Goal: Transaction & Acquisition: Purchase product/service

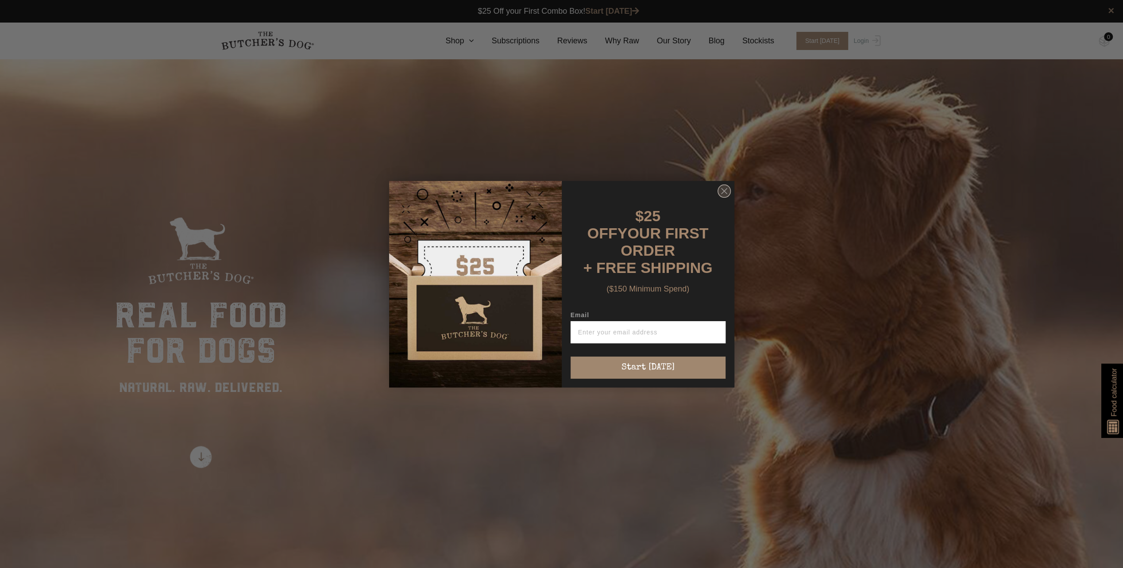
click at [724, 191] on circle "Close dialog" at bounding box center [724, 191] width 13 height 13
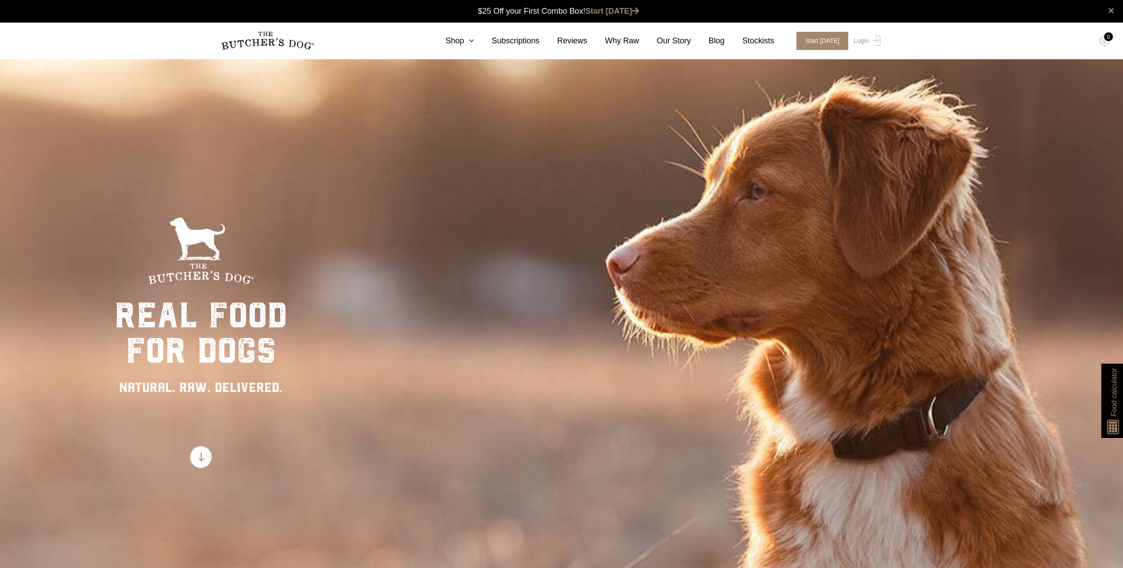
click at [471, 47] on nav "0 Shop Combo Boxes Treats" at bounding box center [562, 41] width 708 height 36
click at [468, 43] on link "Shop" at bounding box center [451, 41] width 46 height 12
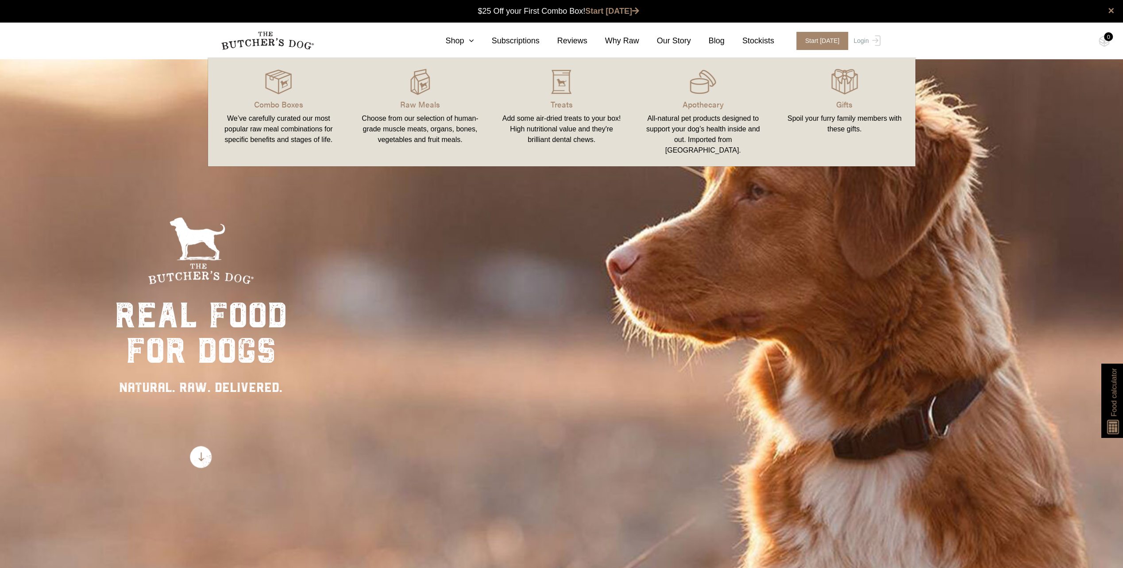
click at [261, 116] on div "We’ve carefully curated our most popular raw meal combinations for specific ben…" at bounding box center [279, 129] width 120 height 32
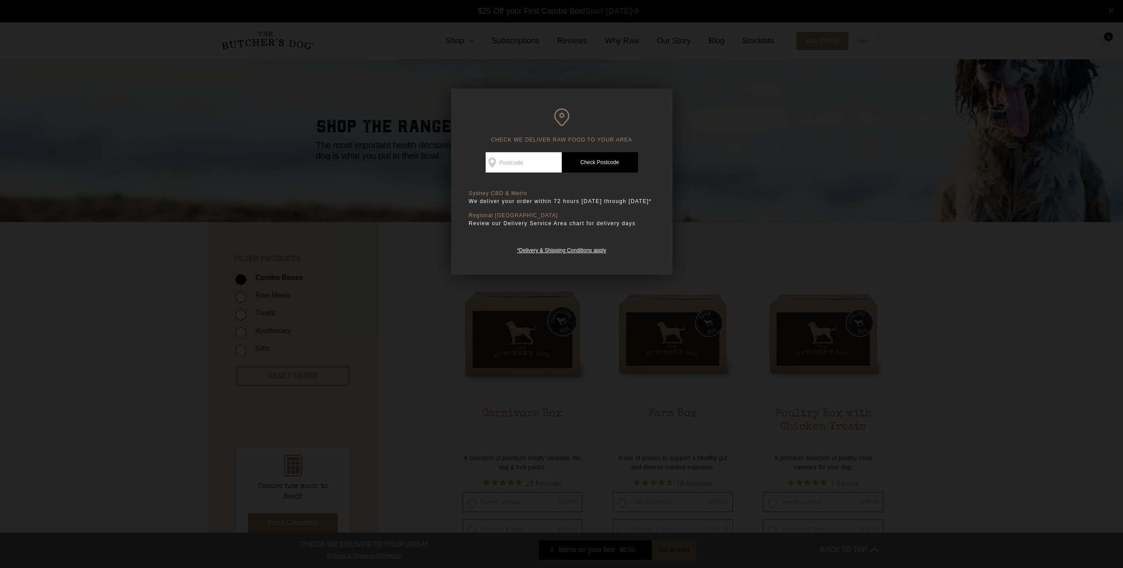
click at [511, 162] on input "Check Availability At" at bounding box center [524, 162] width 76 height 20
type input "2762"
click at [598, 165] on link "Check Postcode" at bounding box center [600, 162] width 76 height 20
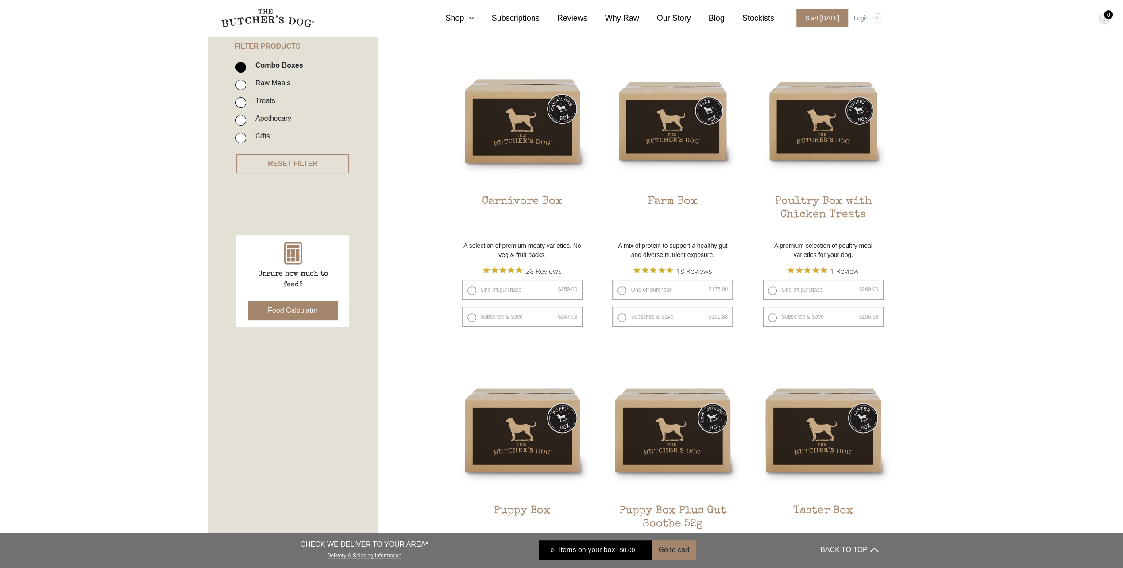
scroll to position [221, 0]
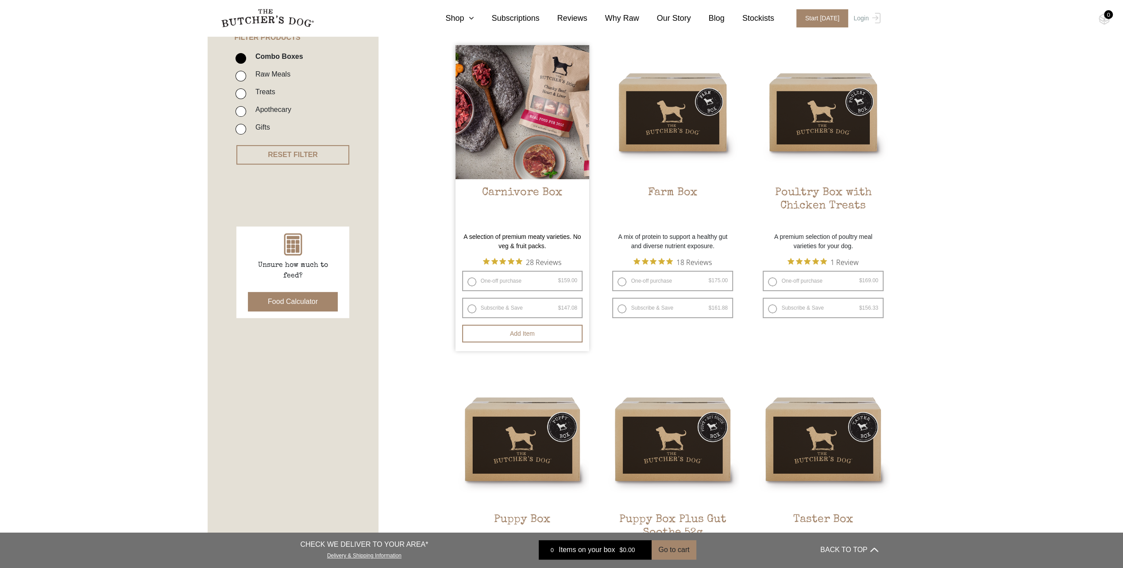
click at [525, 102] on img at bounding box center [523, 112] width 134 height 134
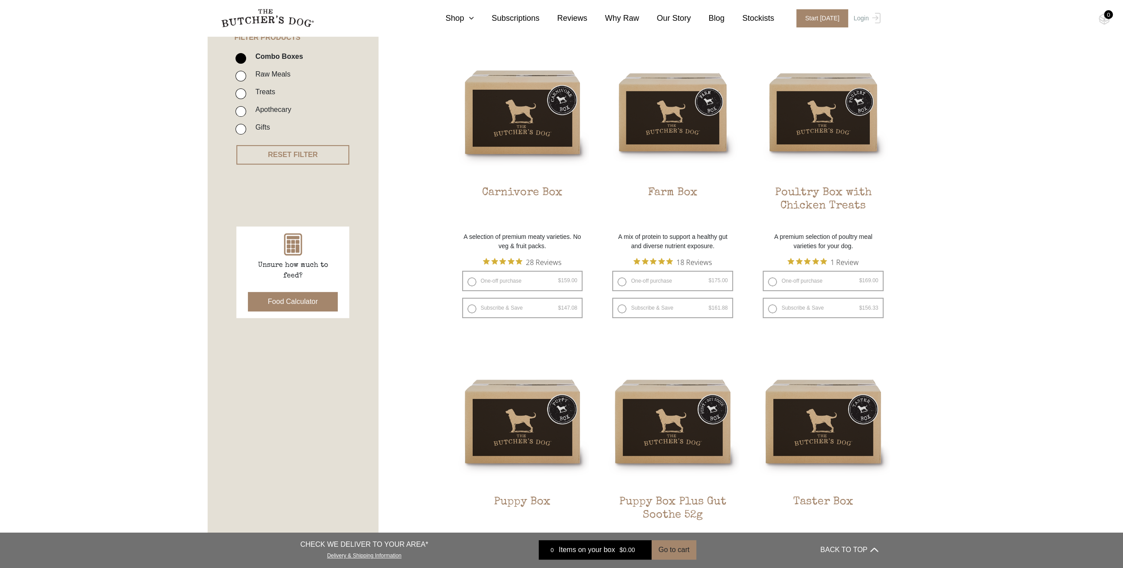
drag, startPoint x: 203, startPoint y: 330, endPoint x: 201, endPoint y: 326, distance: 4.6
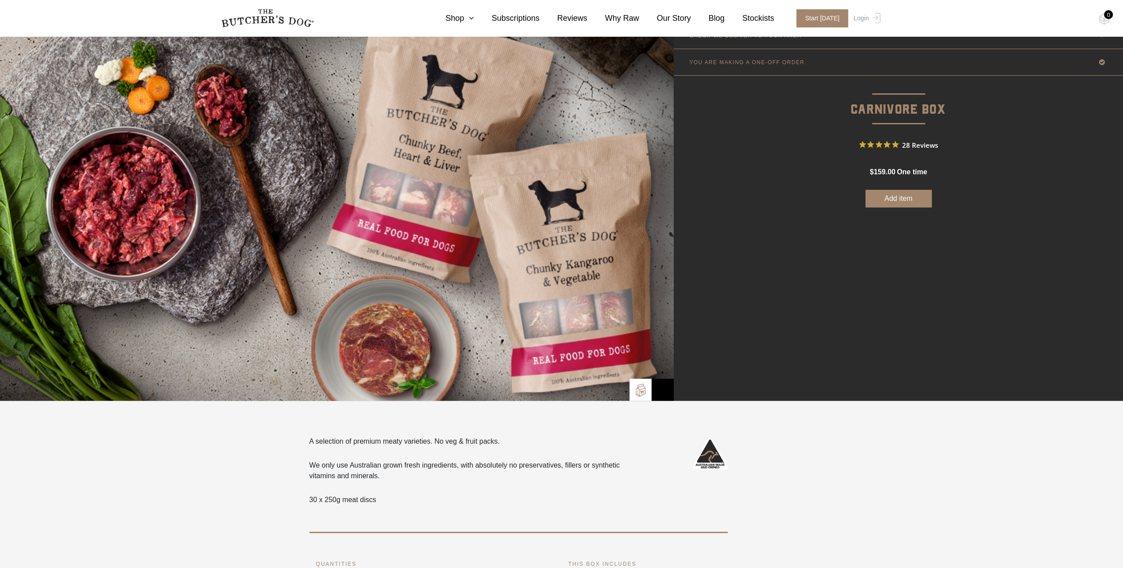
scroll to position [44, 0]
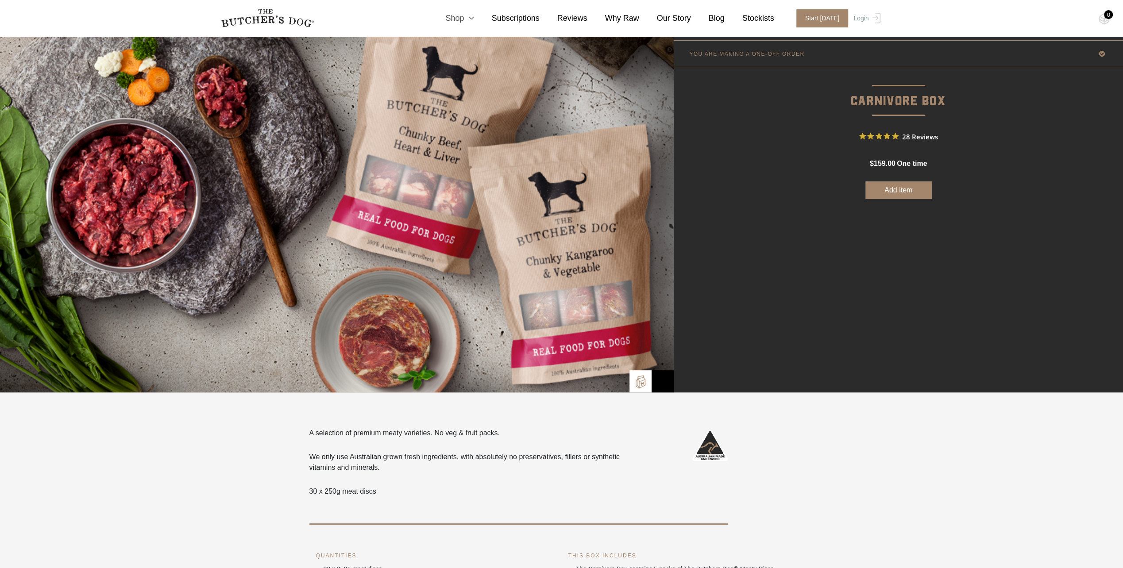
click at [473, 18] on link "Shop" at bounding box center [451, 18] width 46 height 12
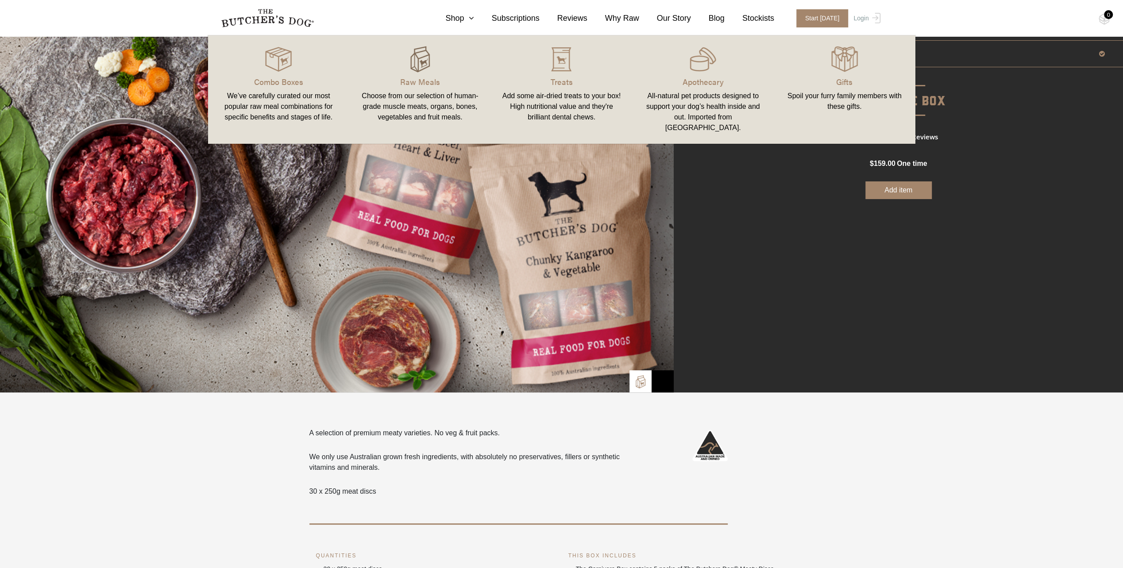
click at [422, 59] on img at bounding box center [420, 59] width 27 height 27
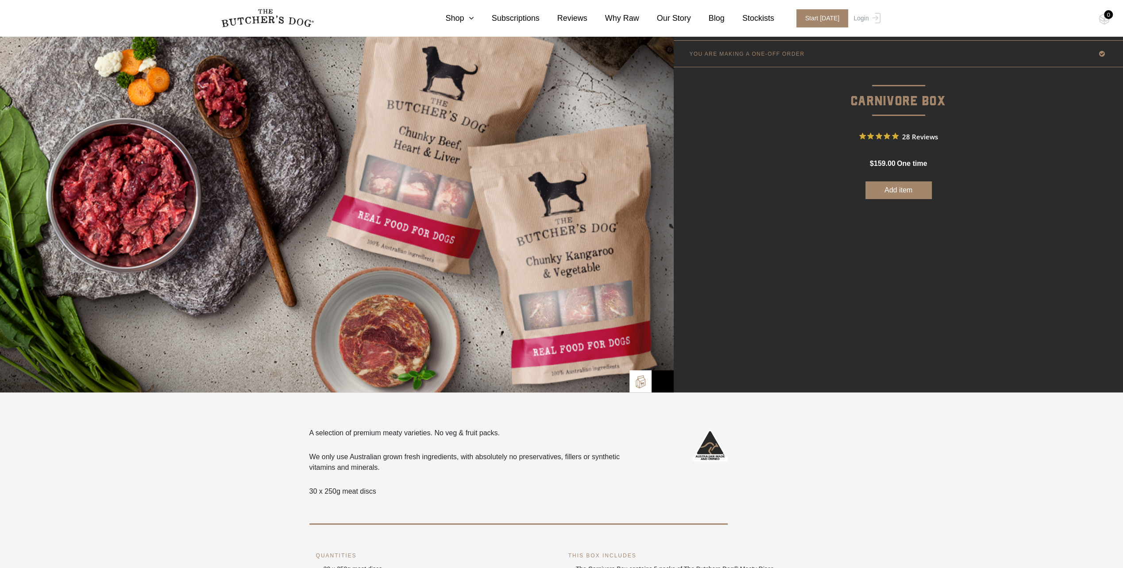
drag, startPoint x: 4, startPoint y: 302, endPoint x: 12, endPoint y: 293, distance: 12.8
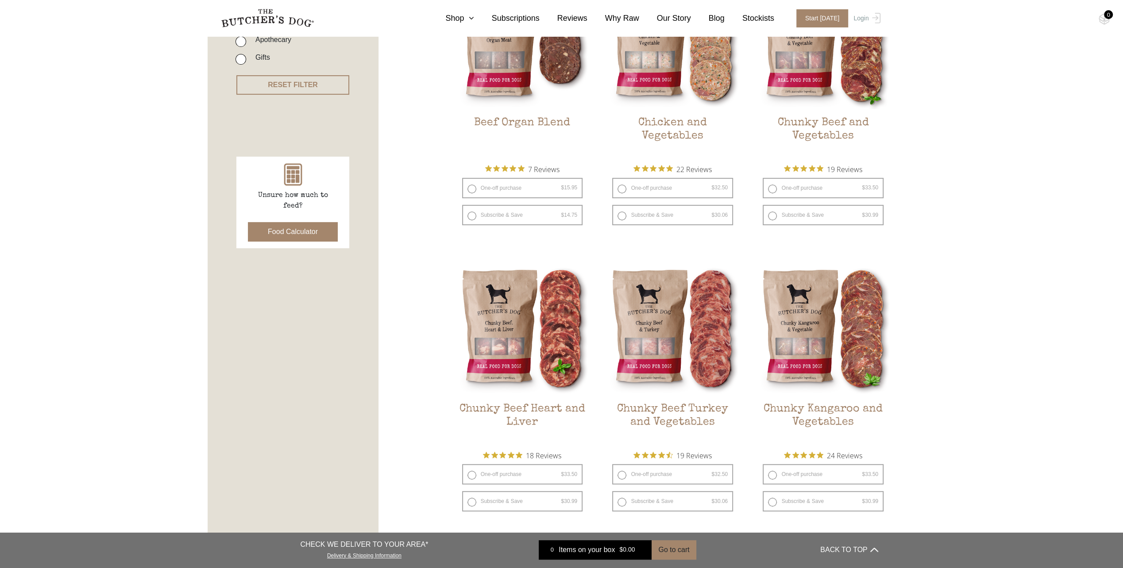
scroll to position [310, 0]
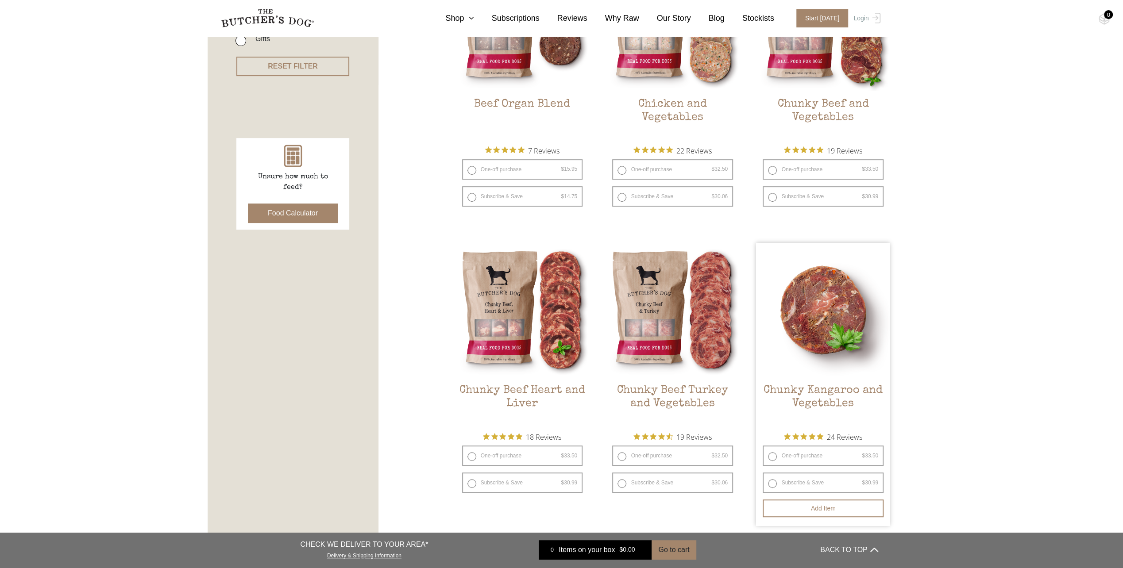
click at [803, 305] on img at bounding box center [823, 310] width 134 height 134
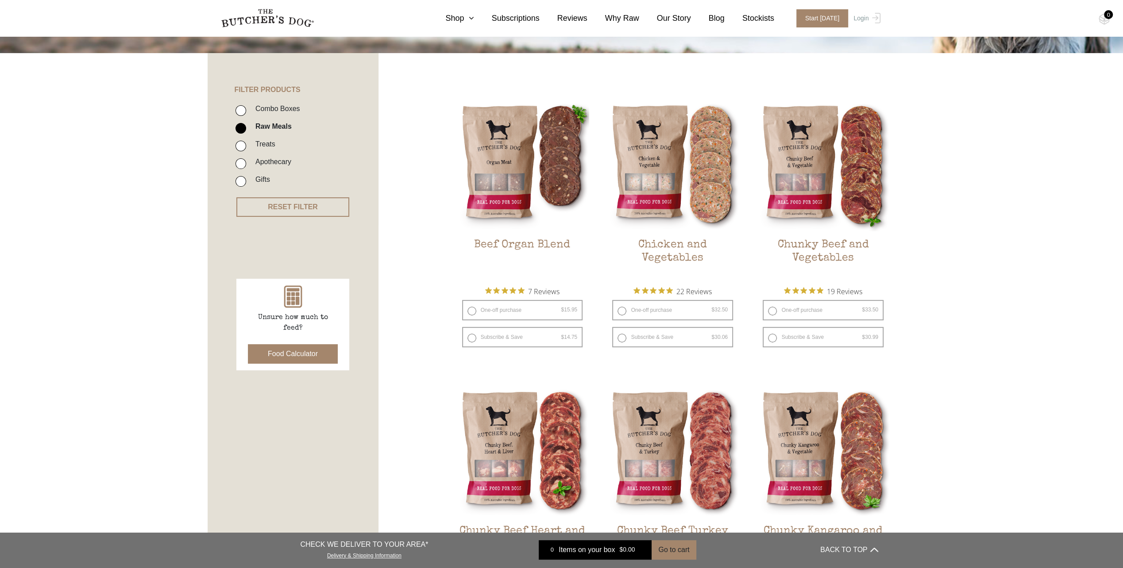
scroll to position [133, 0]
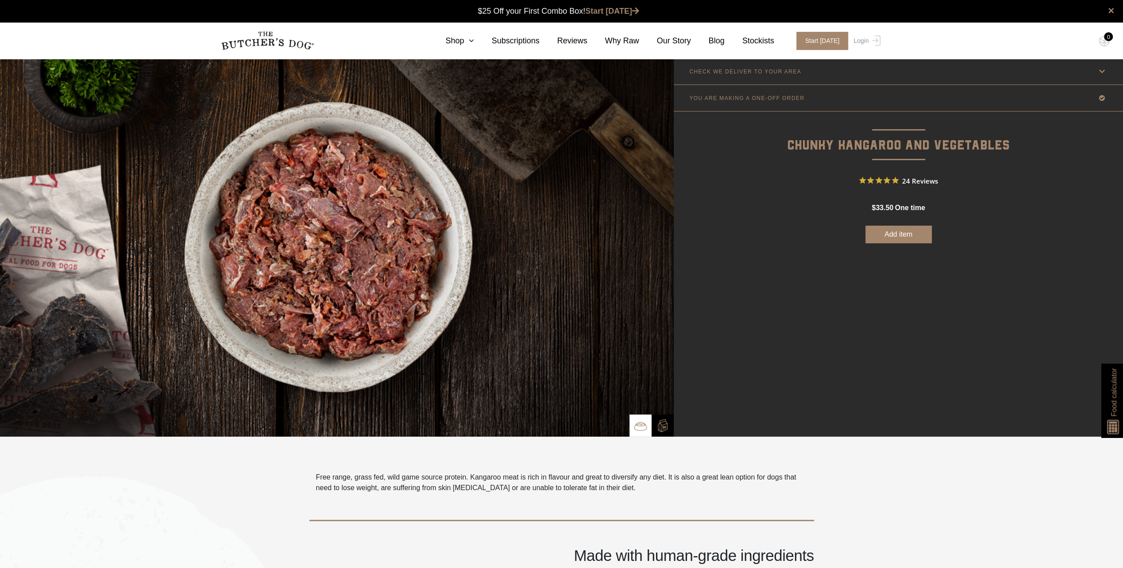
click at [879, 179] on icon "Rated 4.8 out of 5 stars from 24 reviews. Jump to reviews." at bounding box center [879, 180] width 7 height 7
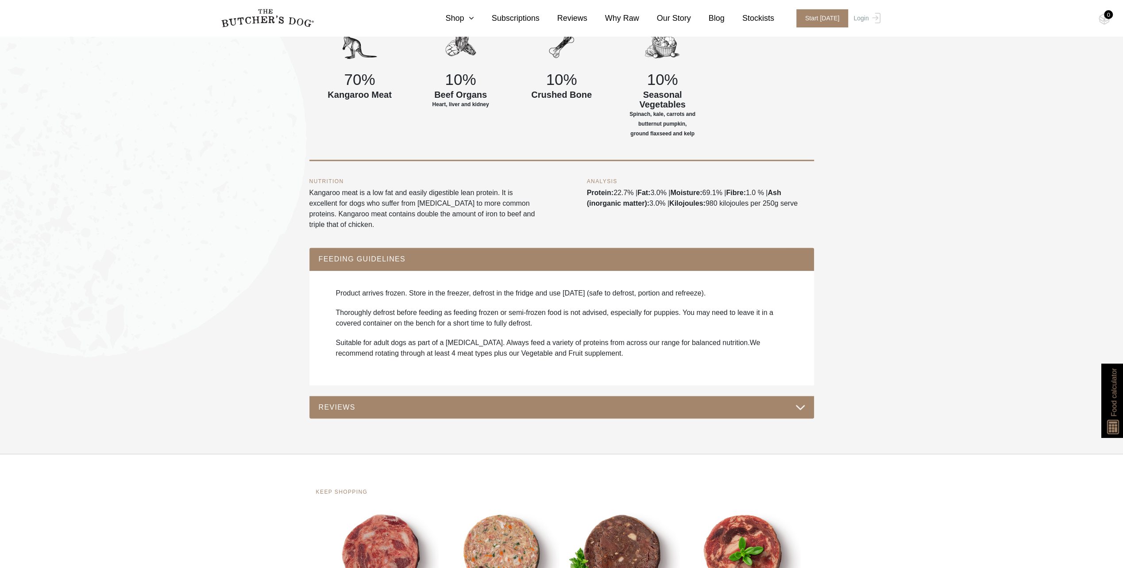
scroll to position [677, 0]
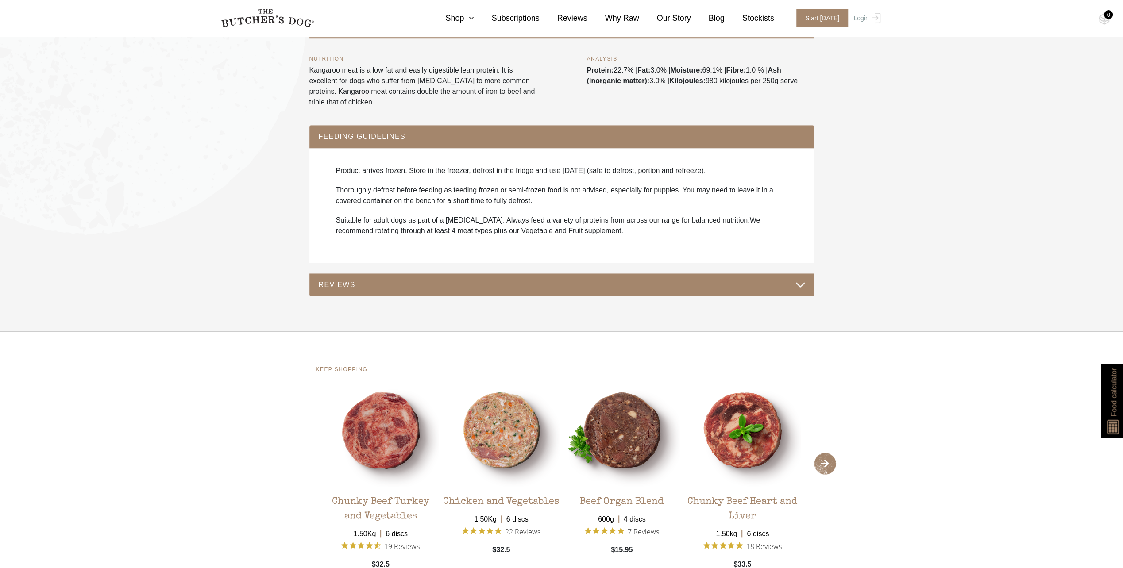
click at [589, 284] on button "REVIEWS" at bounding box center [561, 285] width 487 height 12
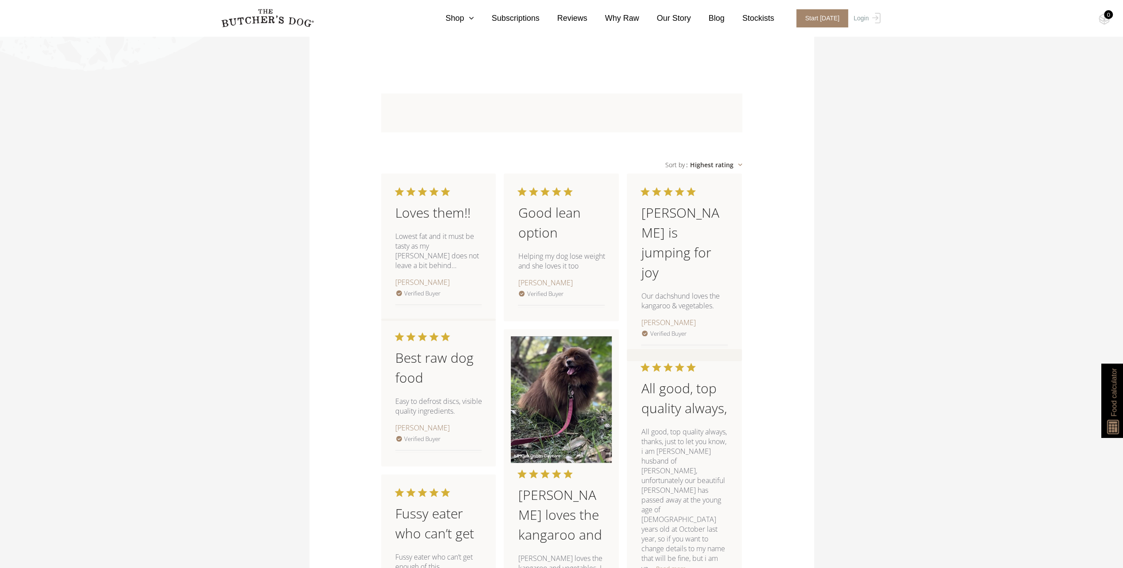
scroll to position [898, 0]
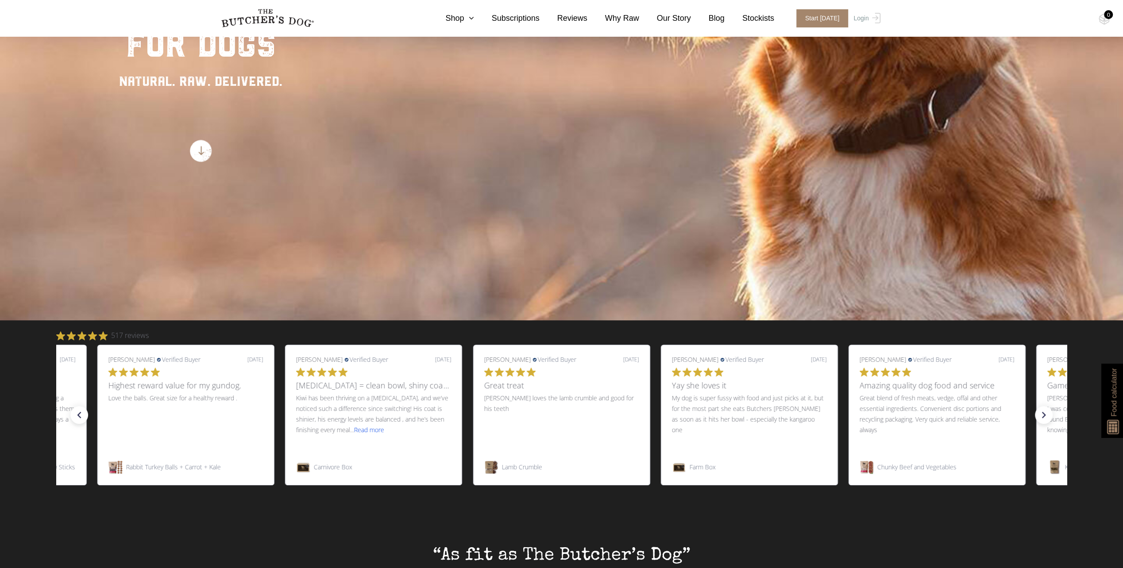
scroll to position [89, 0]
